Goal: Task Accomplishment & Management: Use online tool/utility

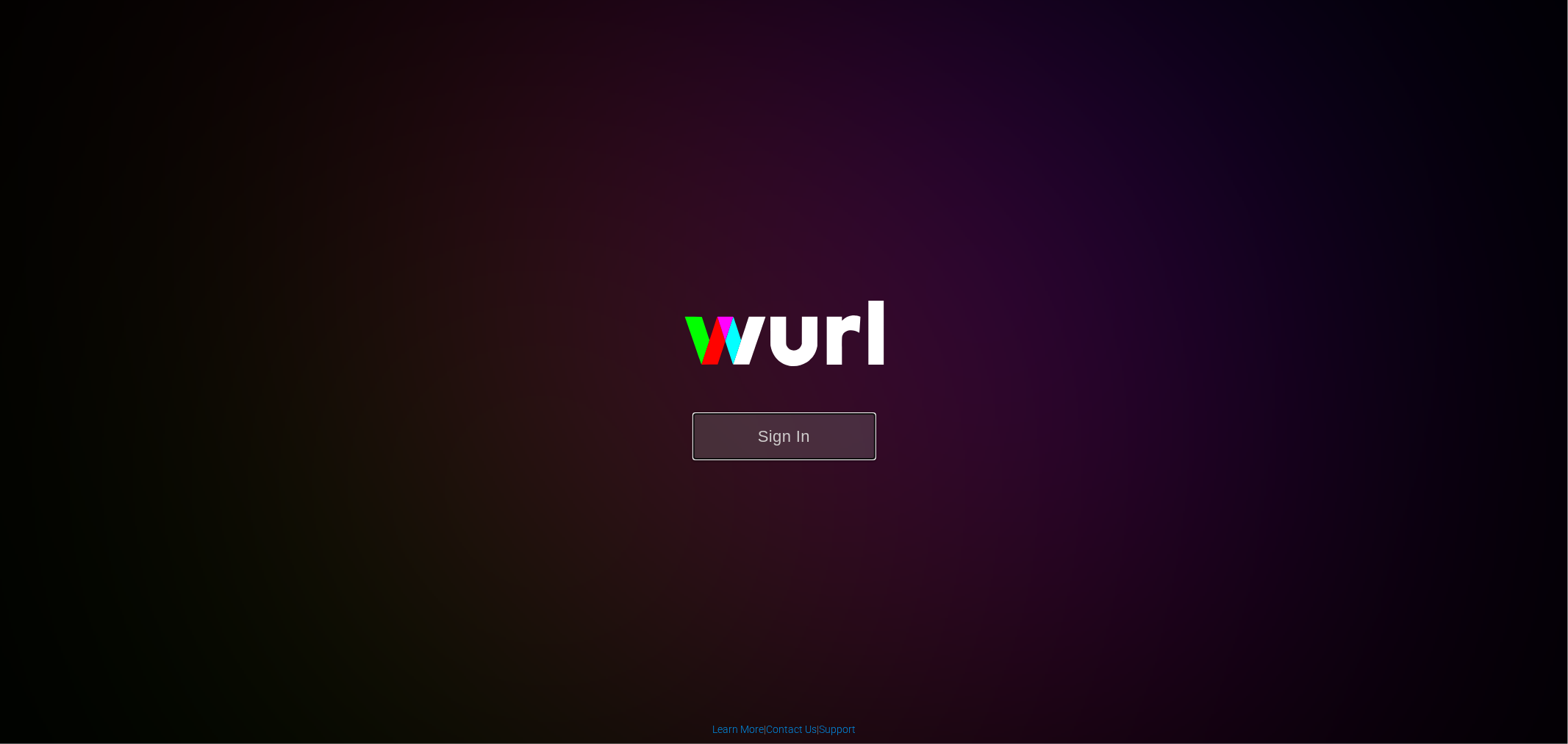
click at [756, 443] on button "Sign In" at bounding box center [784, 436] width 184 height 48
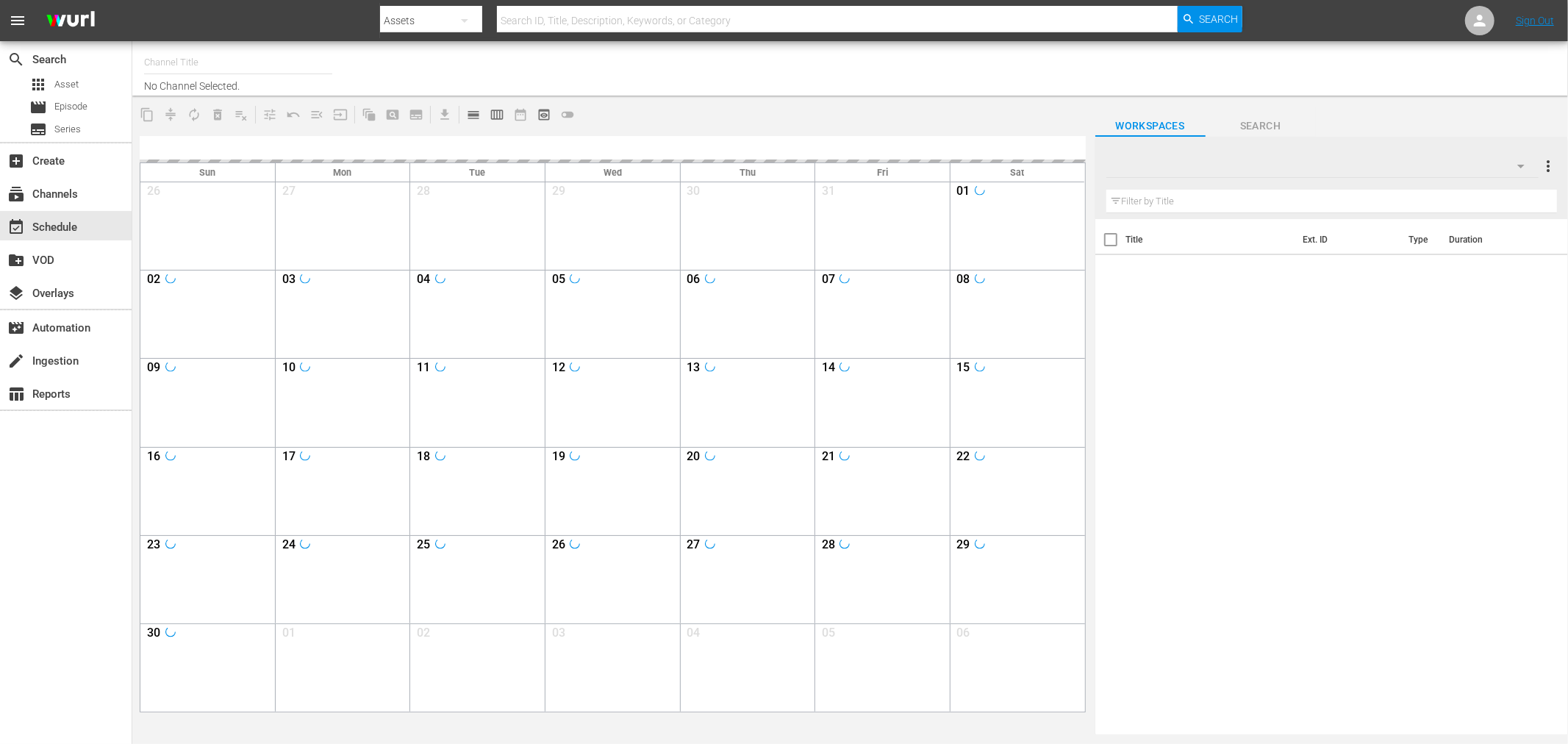
type input "Soul Flix (1949)"
